Goal: Find specific page/section: Find specific page/section

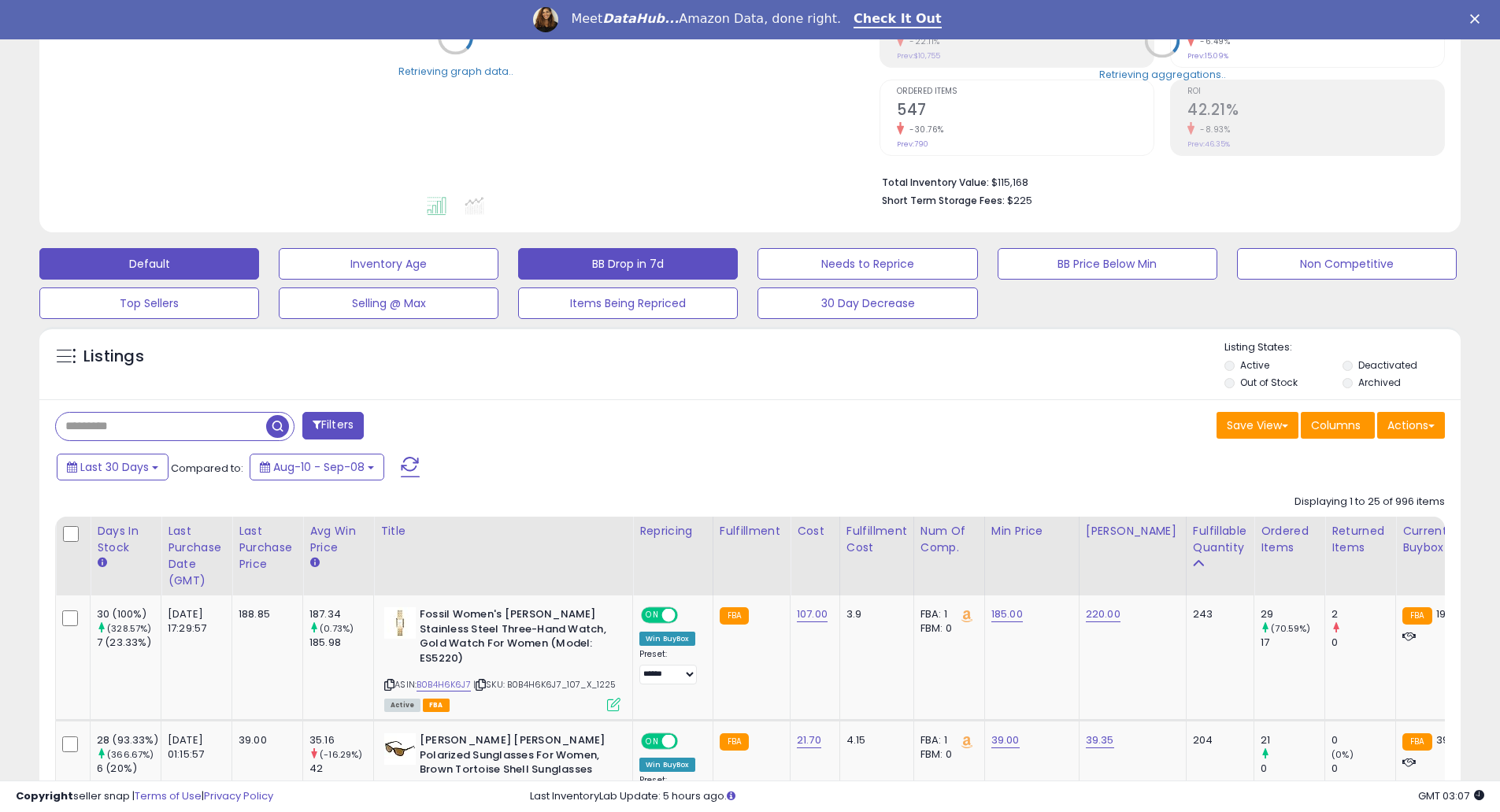
scroll to position [419, 0]
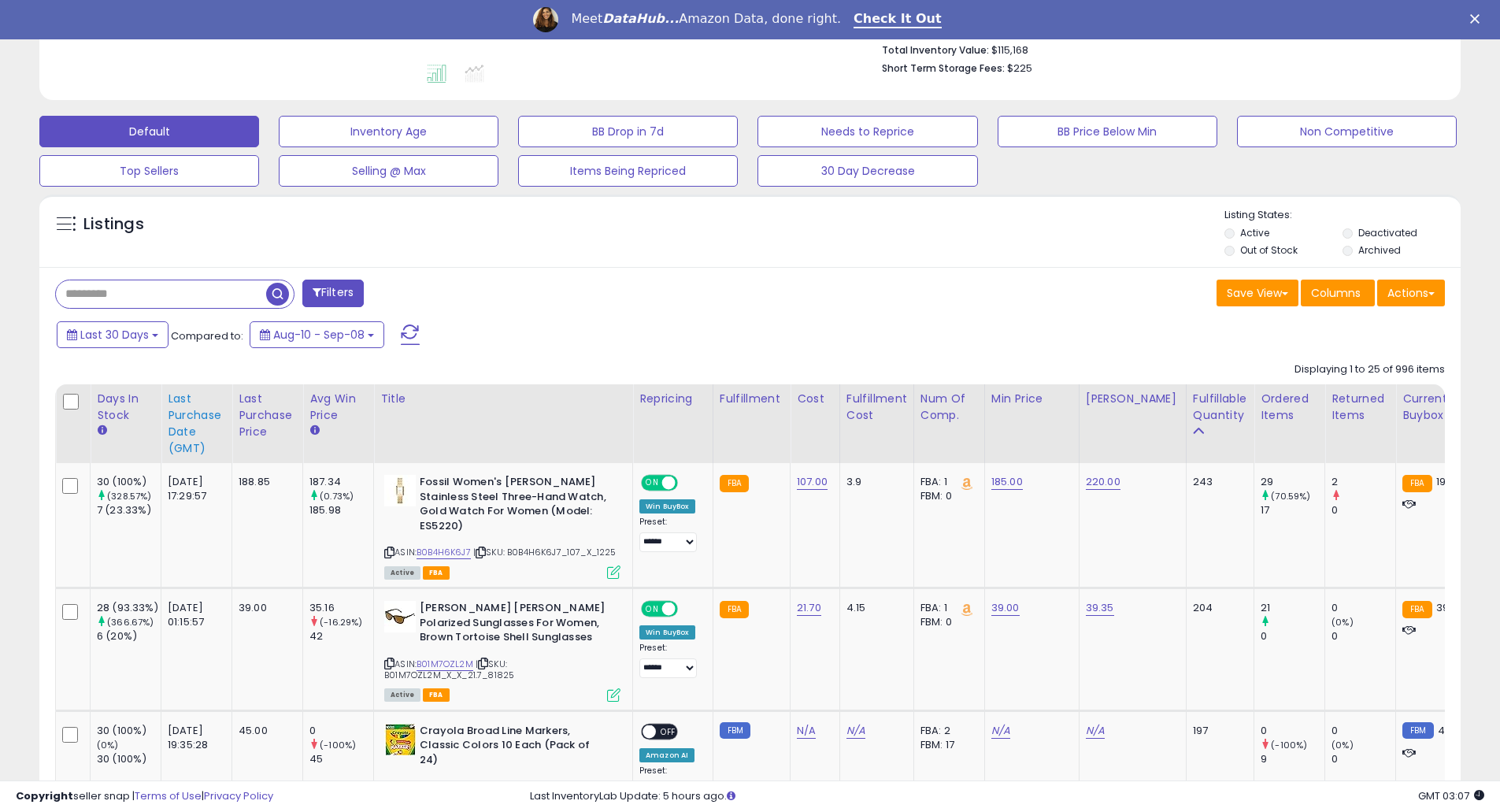
click at [198, 430] on div "Last Purchase Date (GMT)" at bounding box center [197, 423] width 57 height 66
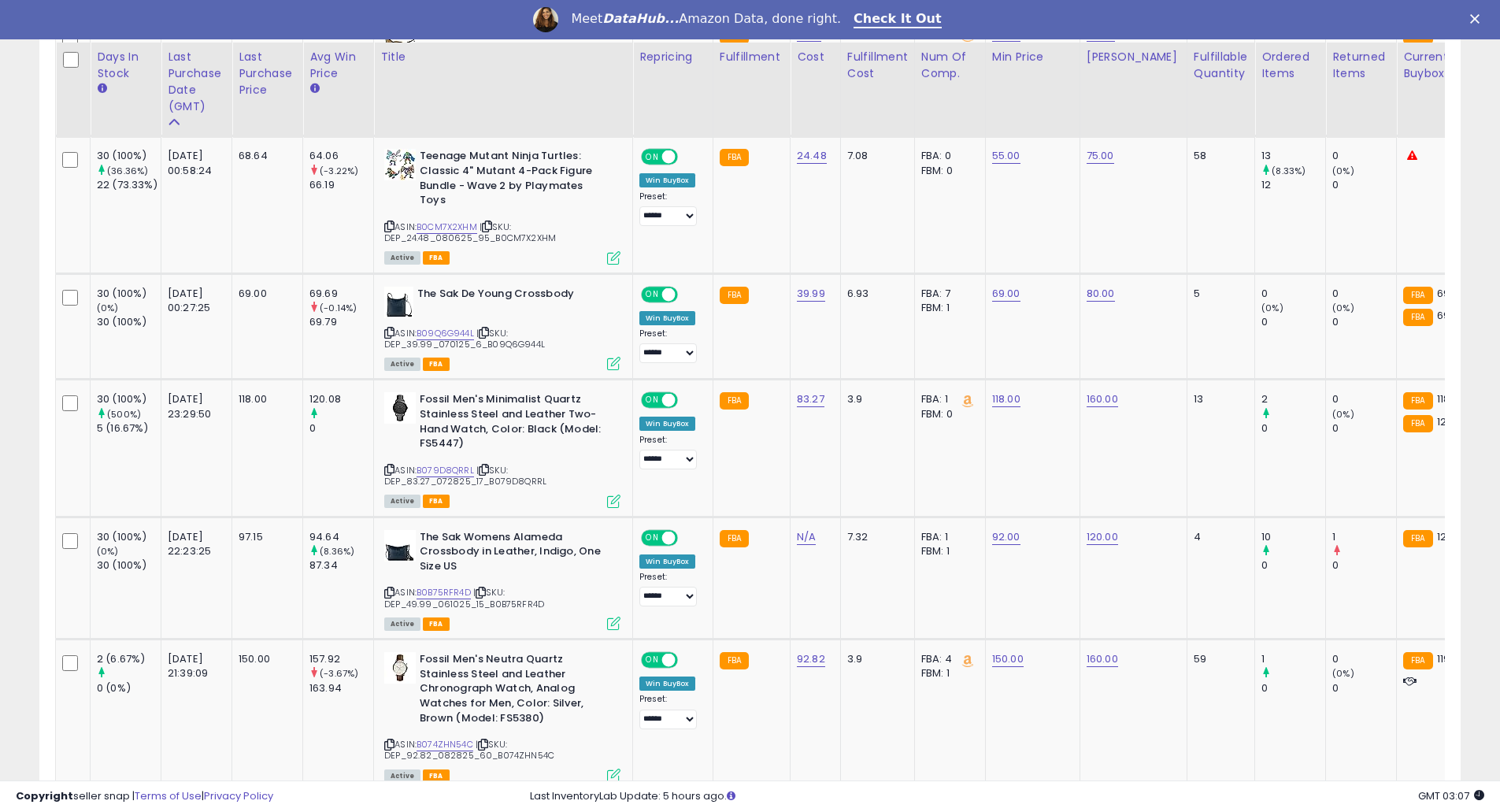
scroll to position [1050, 0]
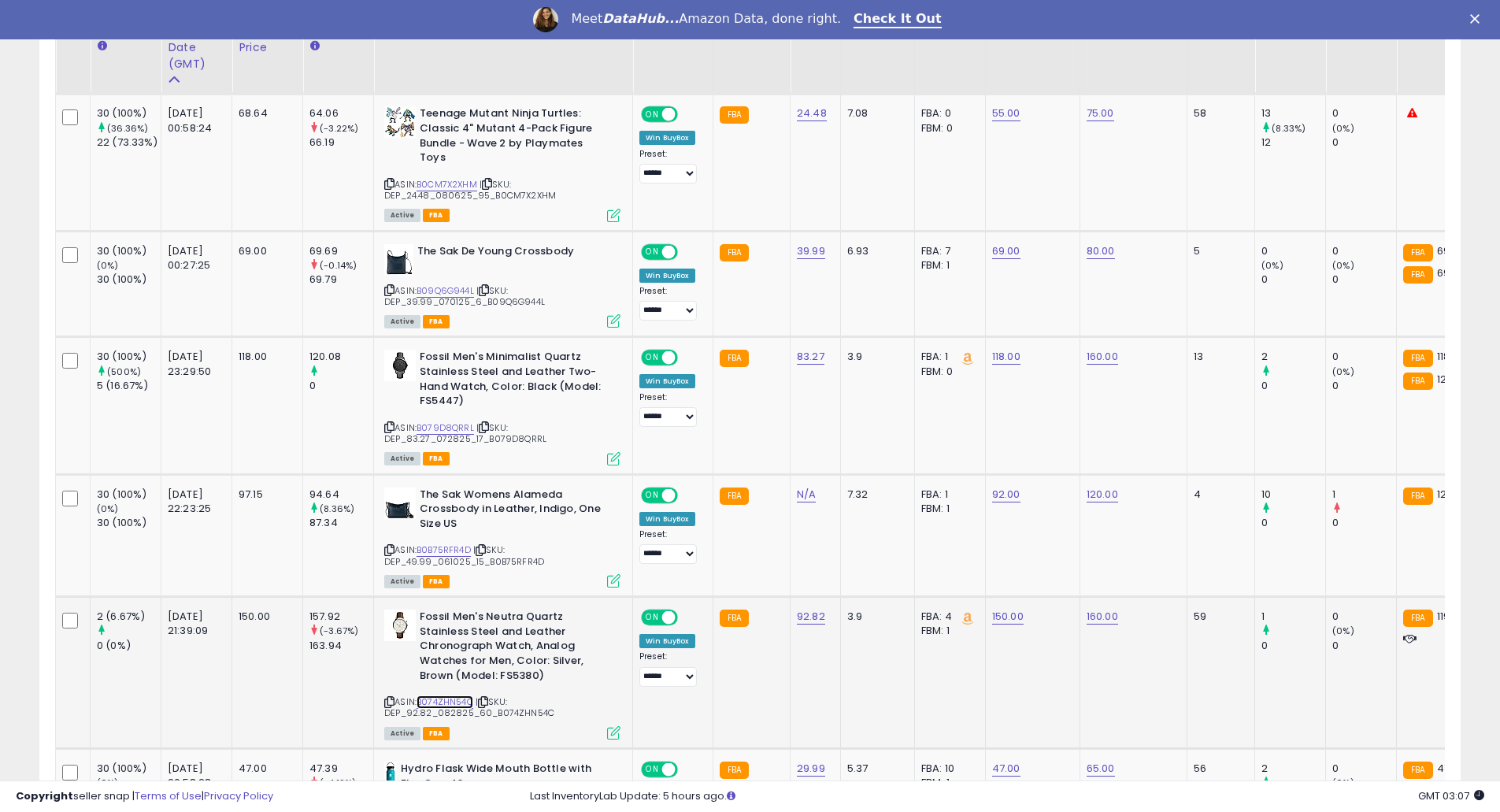
click at [446, 695] on link "B074ZHN54C" at bounding box center [444, 702] width 56 height 13
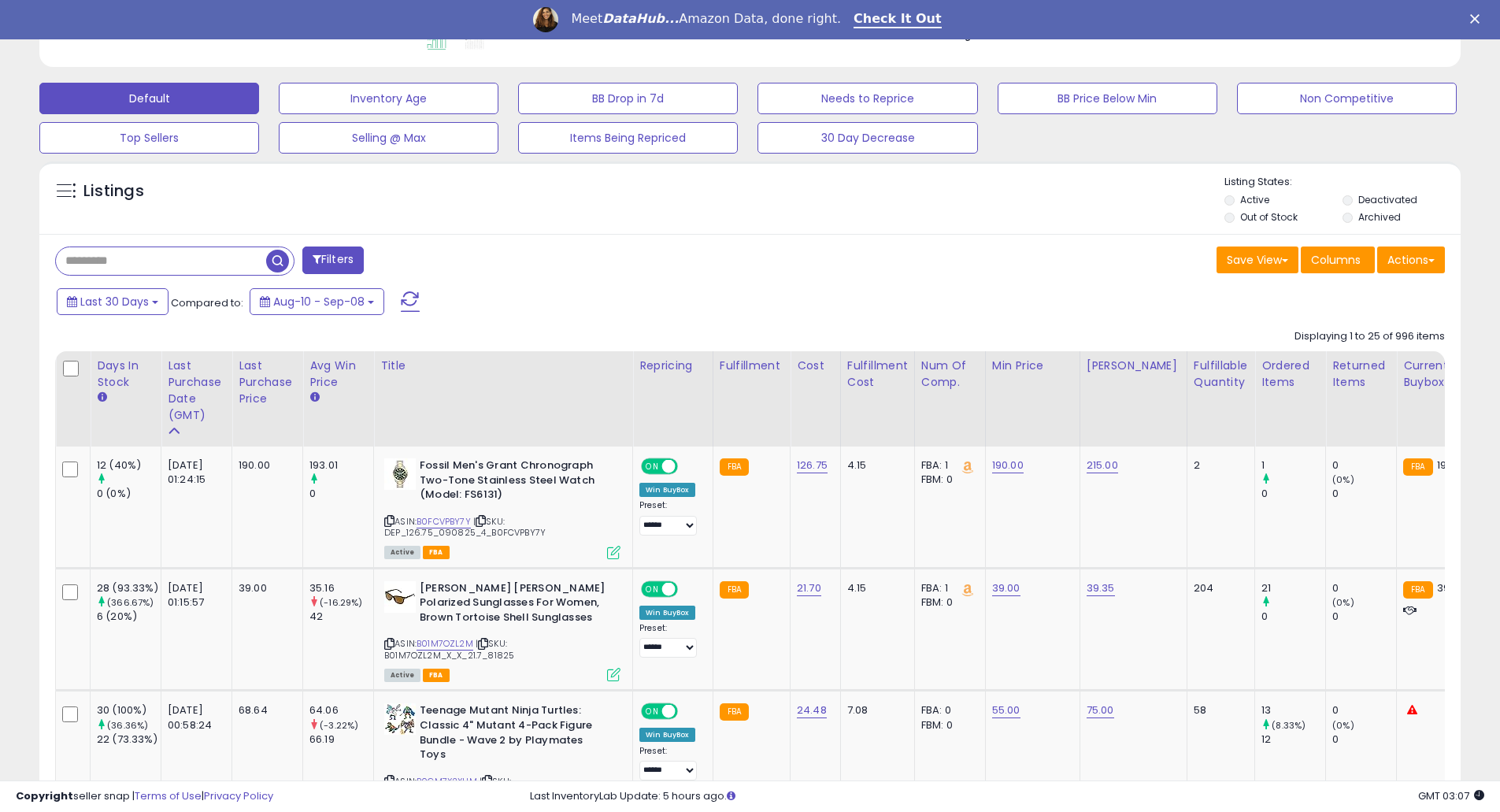
scroll to position [630, 0]
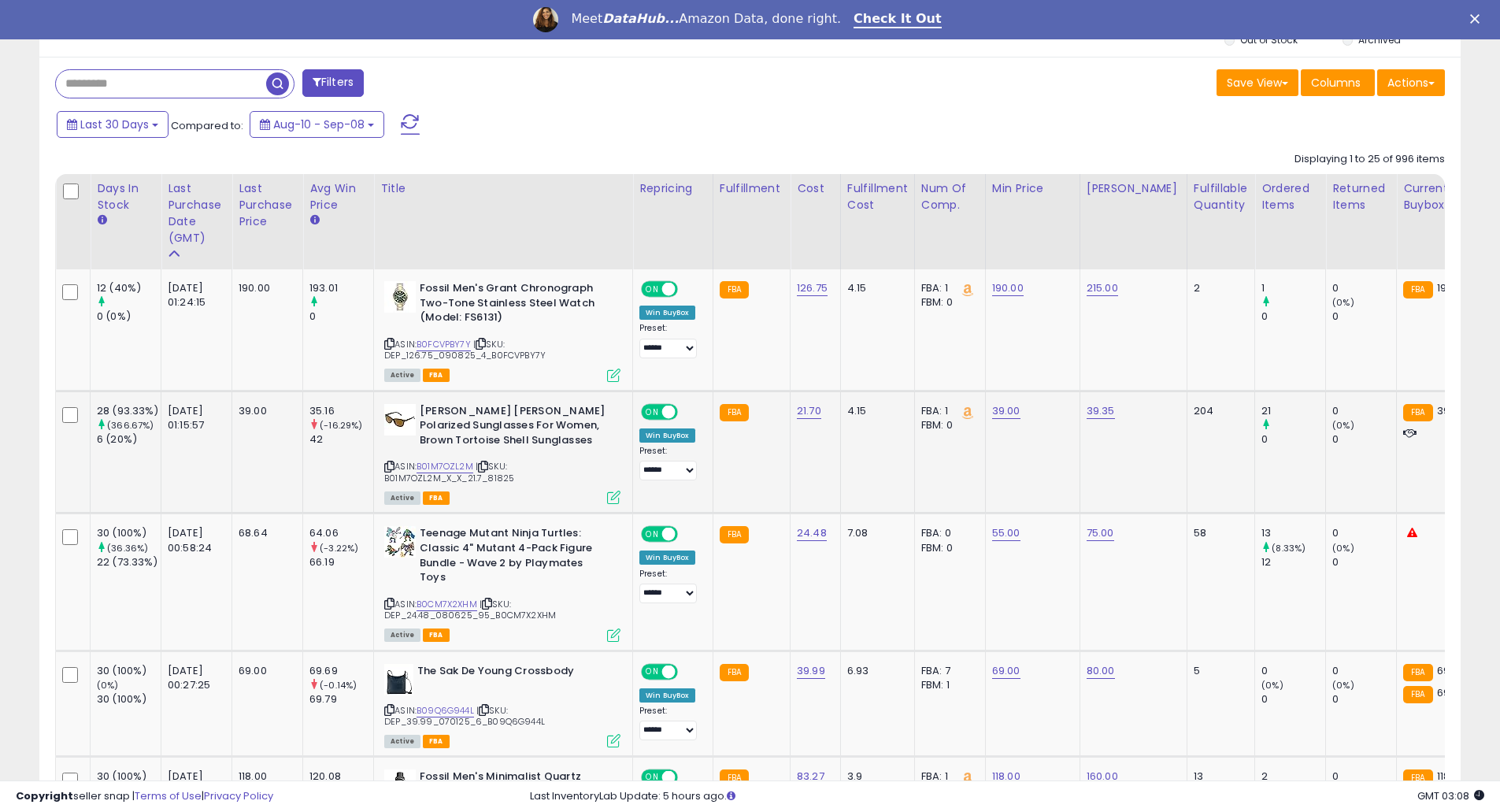
click at [419, 470] on div "ASIN: B01M7OZL2M | SKU: B01M7OZL2M_X_X_21.7_81825 Active FBA" at bounding box center [502, 454] width 236 height 99
click at [428, 465] on link "B01M7OZL2M" at bounding box center [444, 466] width 56 height 13
click at [438, 598] on link "B0CM7X2XHM" at bounding box center [446, 605] width 60 height 13
click at [452, 345] on link "B0FCVPBY7Y" at bounding box center [443, 345] width 54 height 13
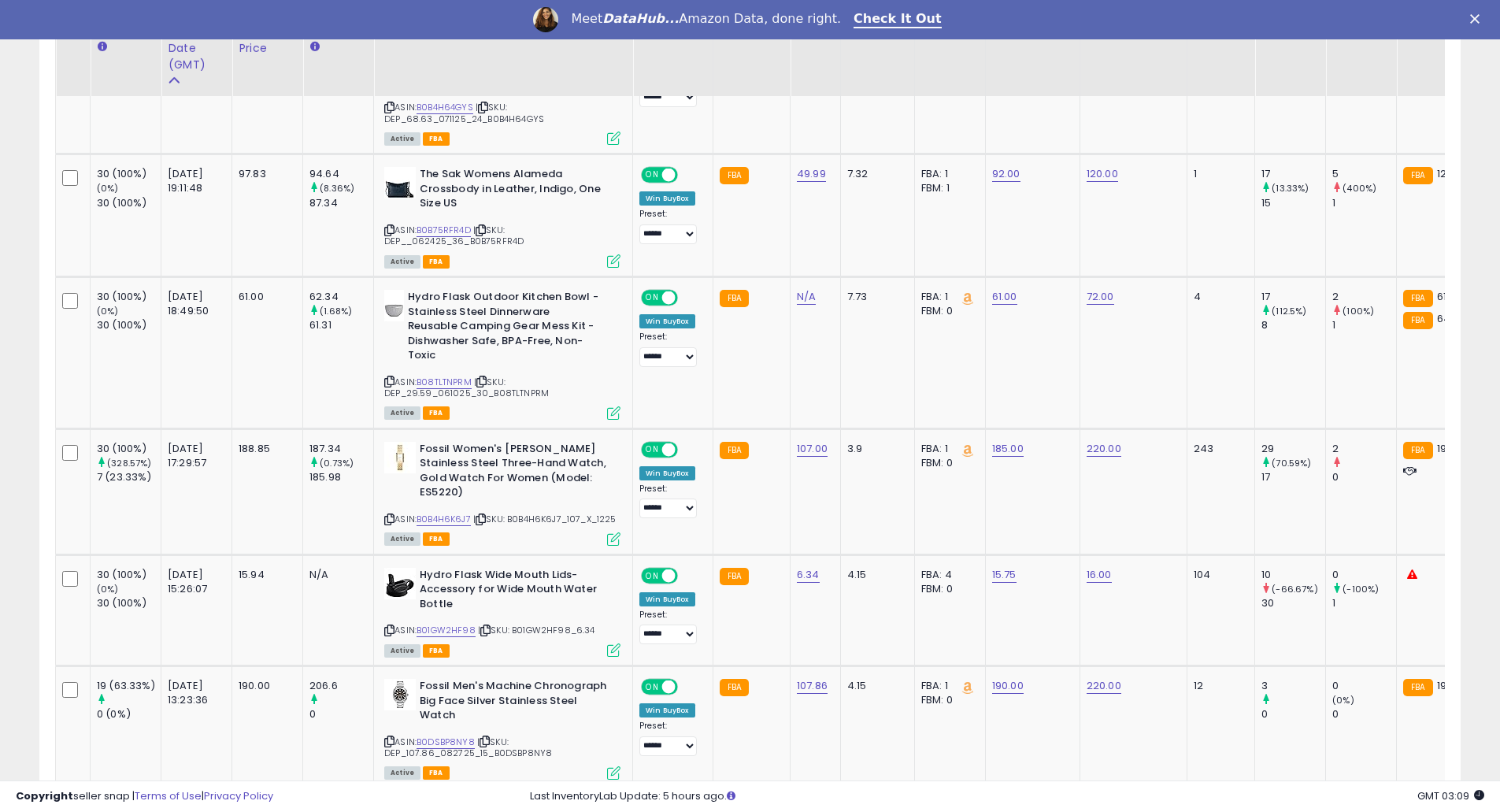
scroll to position [1891, 0]
